Goal: Find specific page/section: Find specific page/section

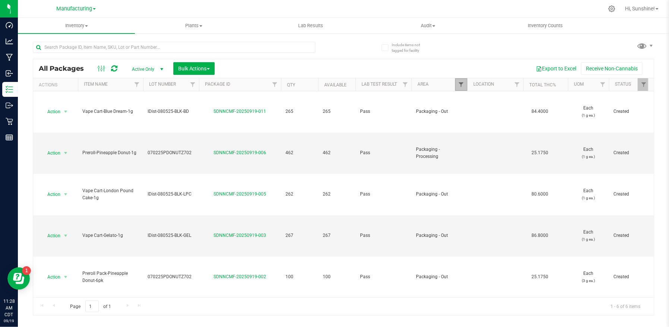
click at [461, 84] on span "Filter" at bounding box center [461, 85] width 6 height 6
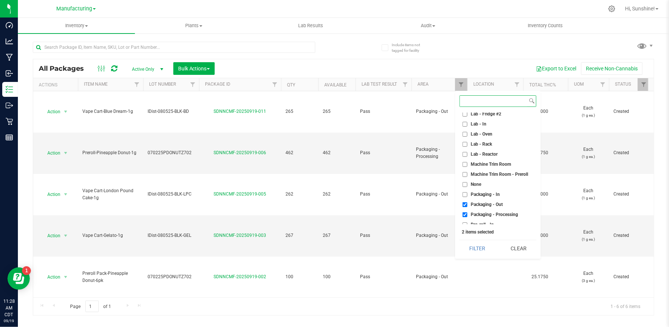
scroll to position [149, 0]
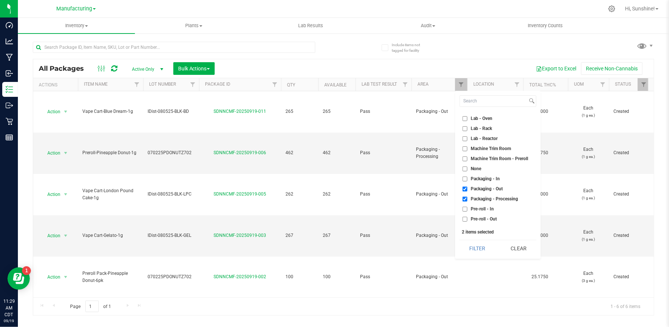
click at [463, 198] on input "Packaging - Processing" at bounding box center [464, 199] width 5 height 5
checkbox input "false"
click at [474, 253] on button "Filter" at bounding box center [477, 248] width 36 height 16
